Goal: Find specific page/section: Find specific page/section

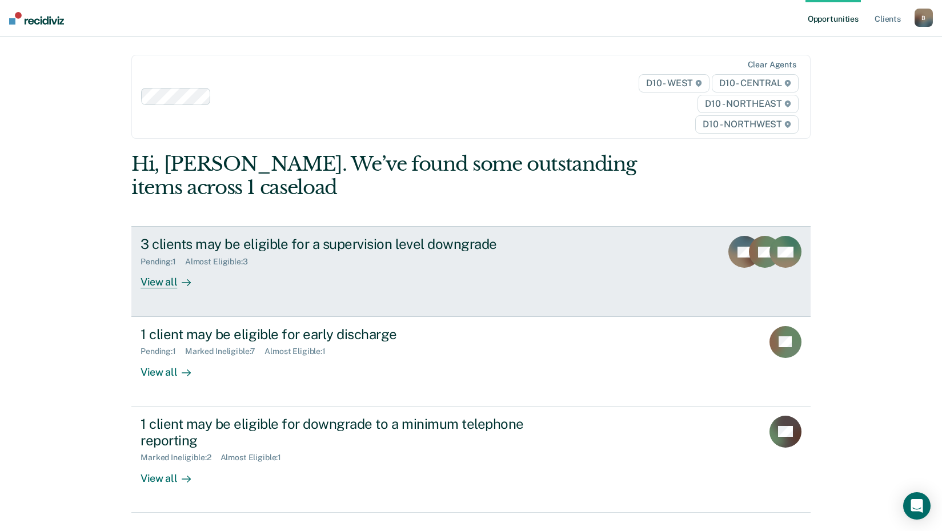
click at [170, 283] on div "View all" at bounding box center [173, 278] width 64 height 22
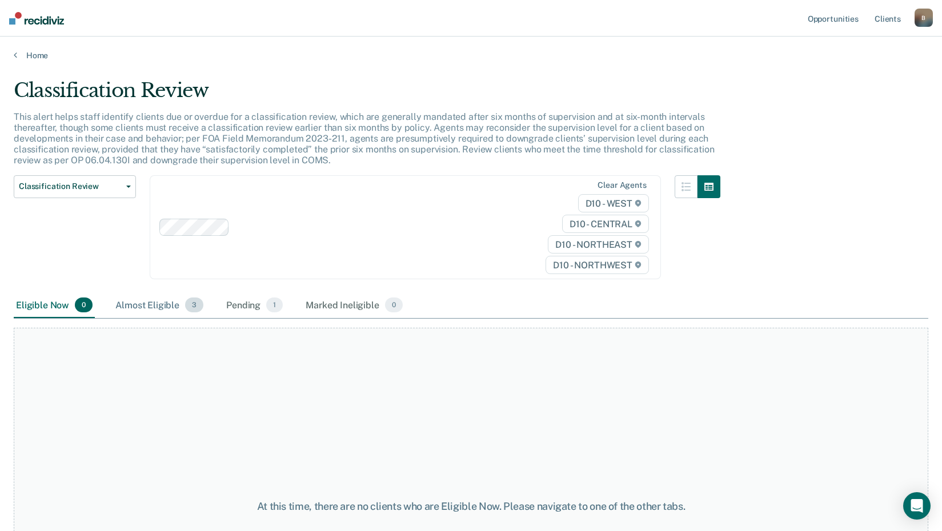
click at [176, 301] on div "Almost Eligible 3" at bounding box center [159, 305] width 93 height 25
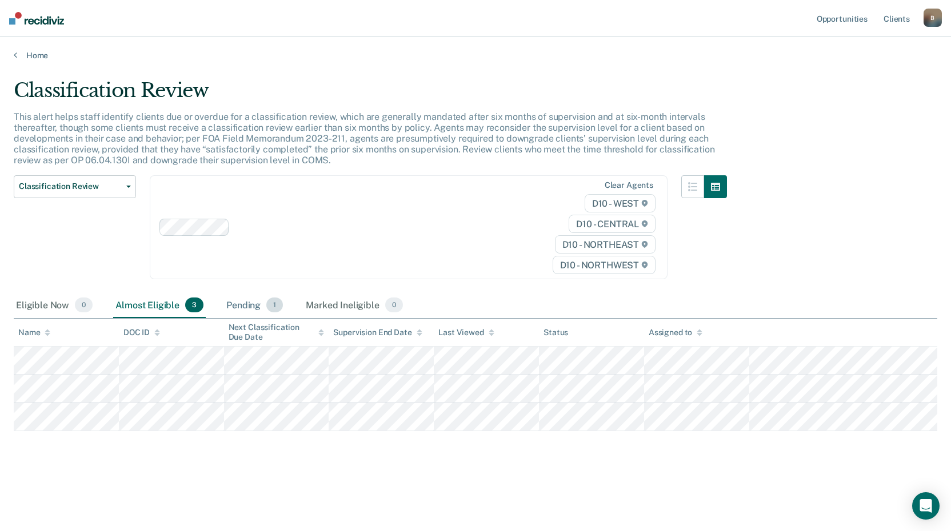
click at [254, 308] on div "Pending 1" at bounding box center [254, 305] width 61 height 25
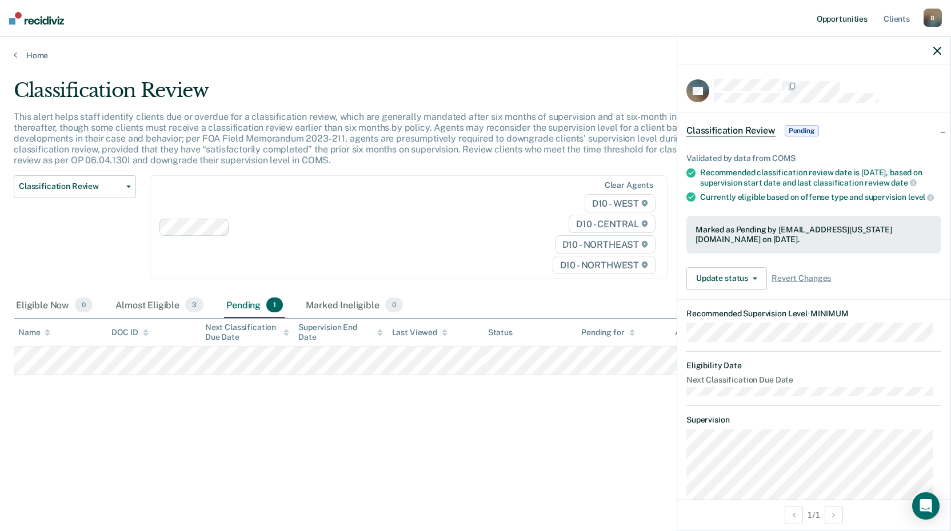
click at [848, 19] on link "Opportunities" at bounding box center [841, 18] width 55 height 37
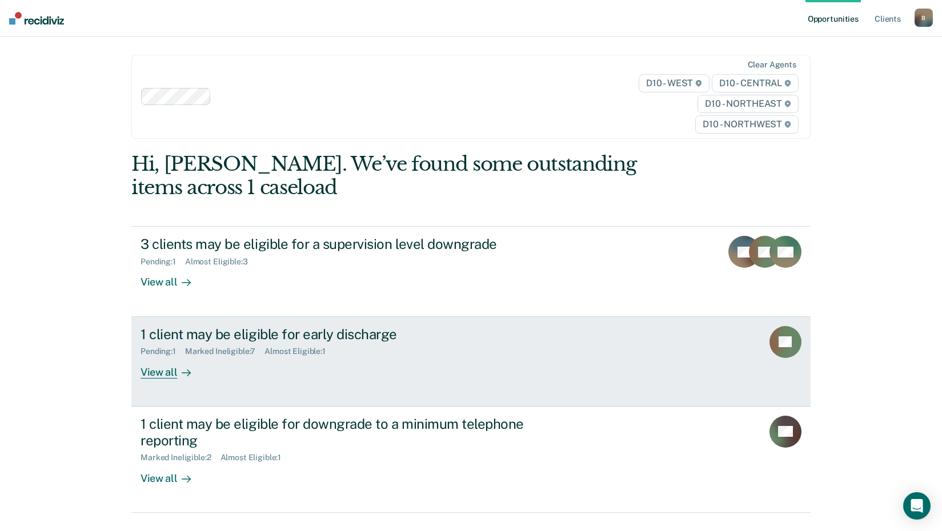
click at [161, 375] on div "View all" at bounding box center [173, 368] width 64 height 22
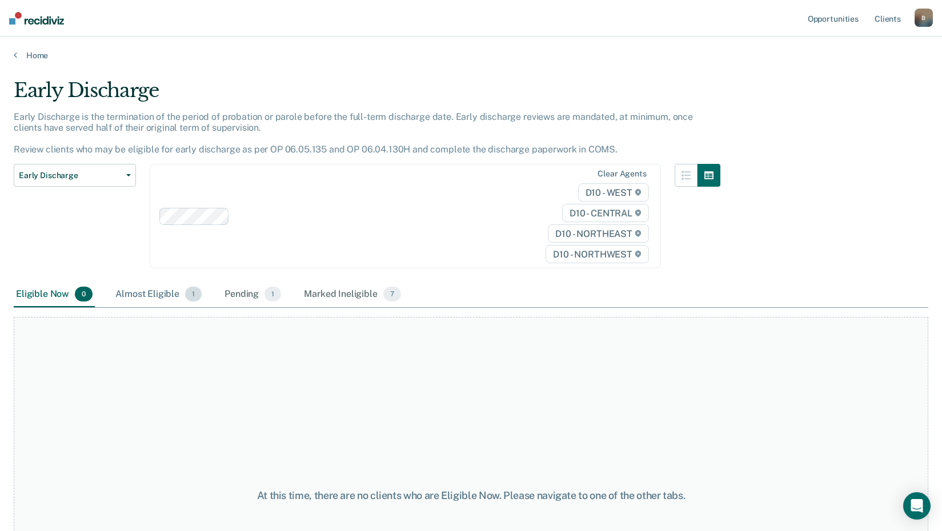
click at [161, 297] on div "Almost Eligible 1" at bounding box center [158, 294] width 91 height 25
